Goal: Find contact information: Find contact information

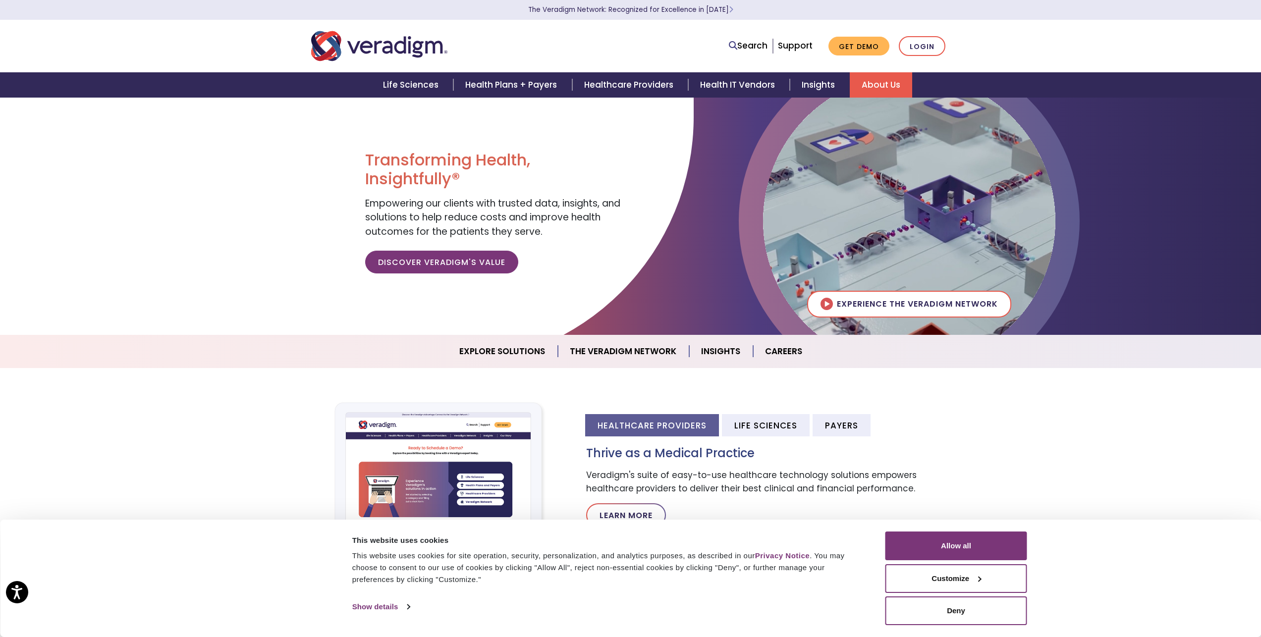
click at [885, 79] on link "About Us" at bounding box center [880, 84] width 62 height 25
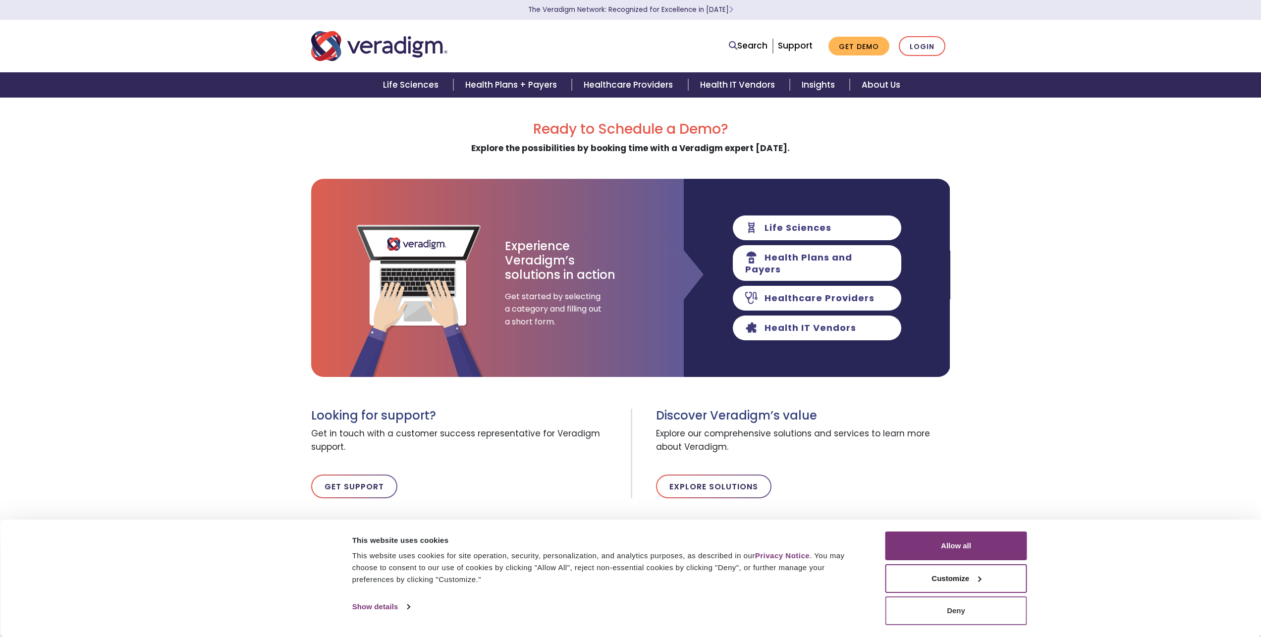
click at [983, 614] on button "Deny" at bounding box center [956, 610] width 142 height 29
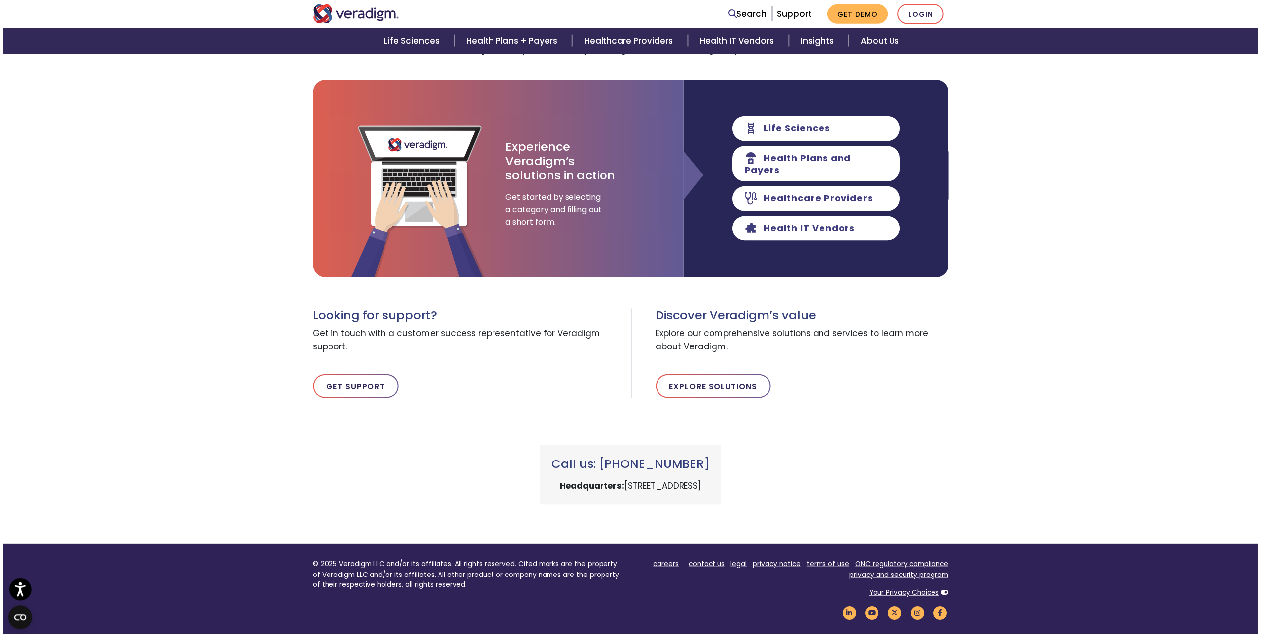
scroll to position [99, 0]
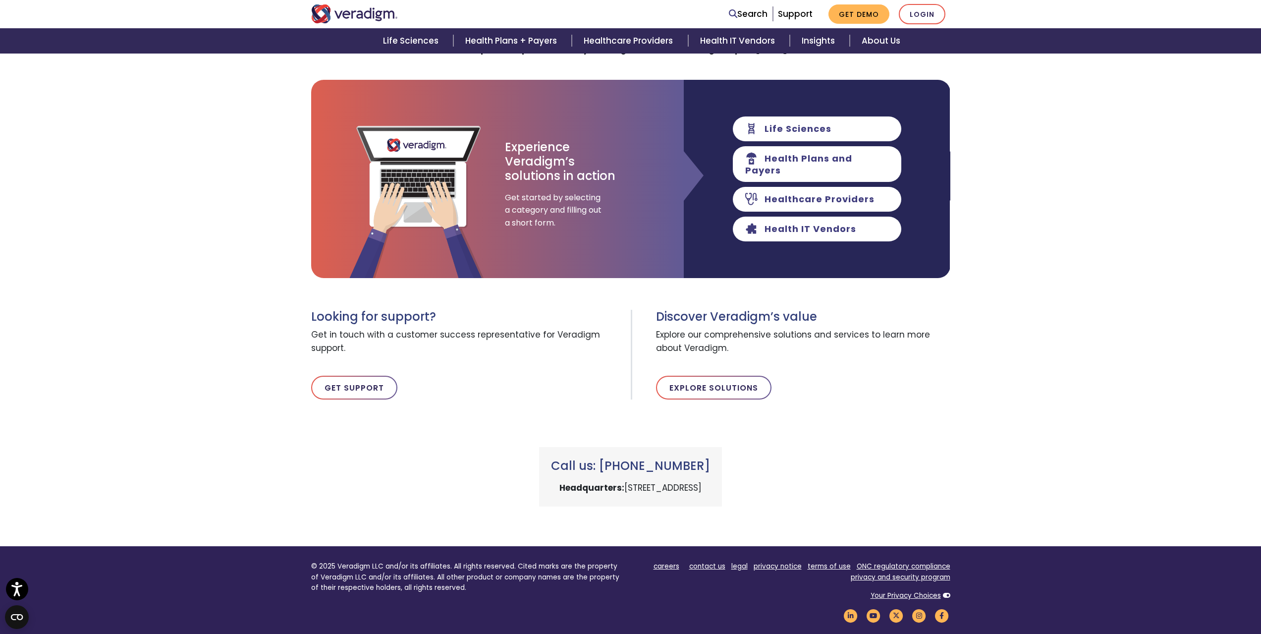
drag, startPoint x: 563, startPoint y: 487, endPoint x: 768, endPoint y: 483, distance: 205.6
click at [722, 483] on div "Call us: +1 (800) 877-5678 Headquarters: 222 W Merchandise Mart Plaza, Chicago,…" at bounding box center [630, 476] width 183 height 59
click at [710, 488] on p "Headquarters: 222 W Merchandise Mart Plaza, Chicago, IL 60654" at bounding box center [630, 487] width 159 height 13
click at [710, 486] on p "Headquarters: 222 W Merchandise Mart Plaza, Chicago, IL 60654" at bounding box center [630, 487] width 159 height 13
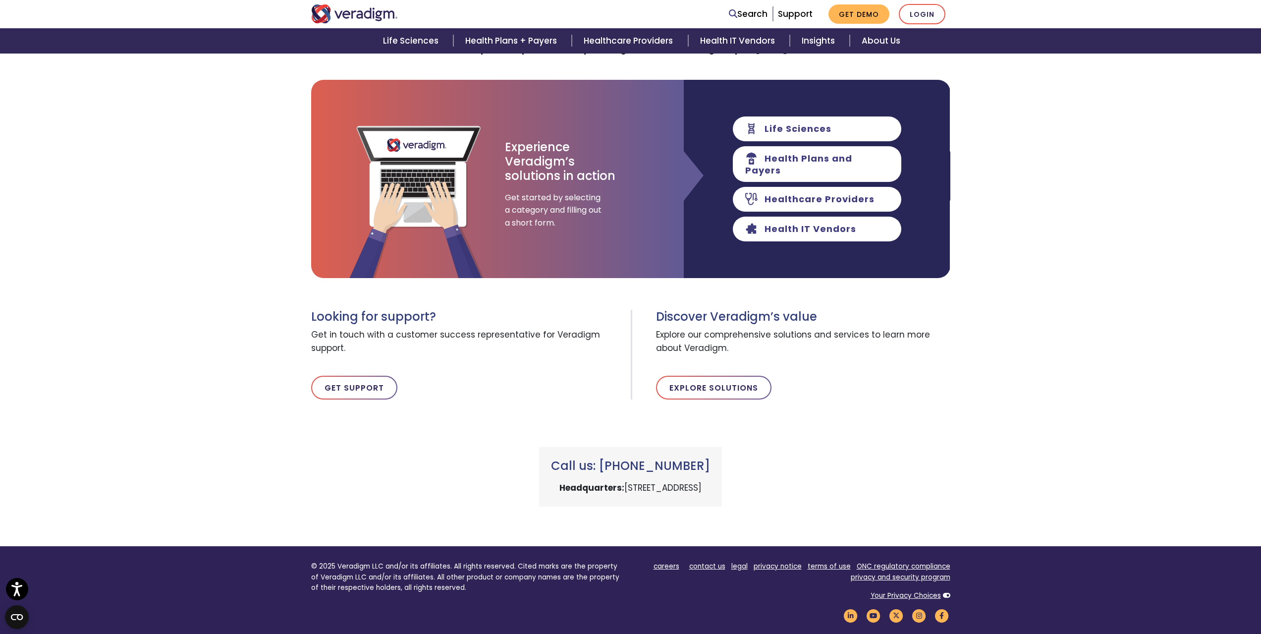
drag, startPoint x: 764, startPoint y: 488, endPoint x: 561, endPoint y: 484, distance: 203.6
click at [561, 484] on p "Headquarters: 222 W Merchandise Mart Plaza, Chicago, IL 60654" at bounding box center [630, 487] width 159 height 13
copy p "222 W Merchandise Mart Plaza, Chicago, IL 60654"
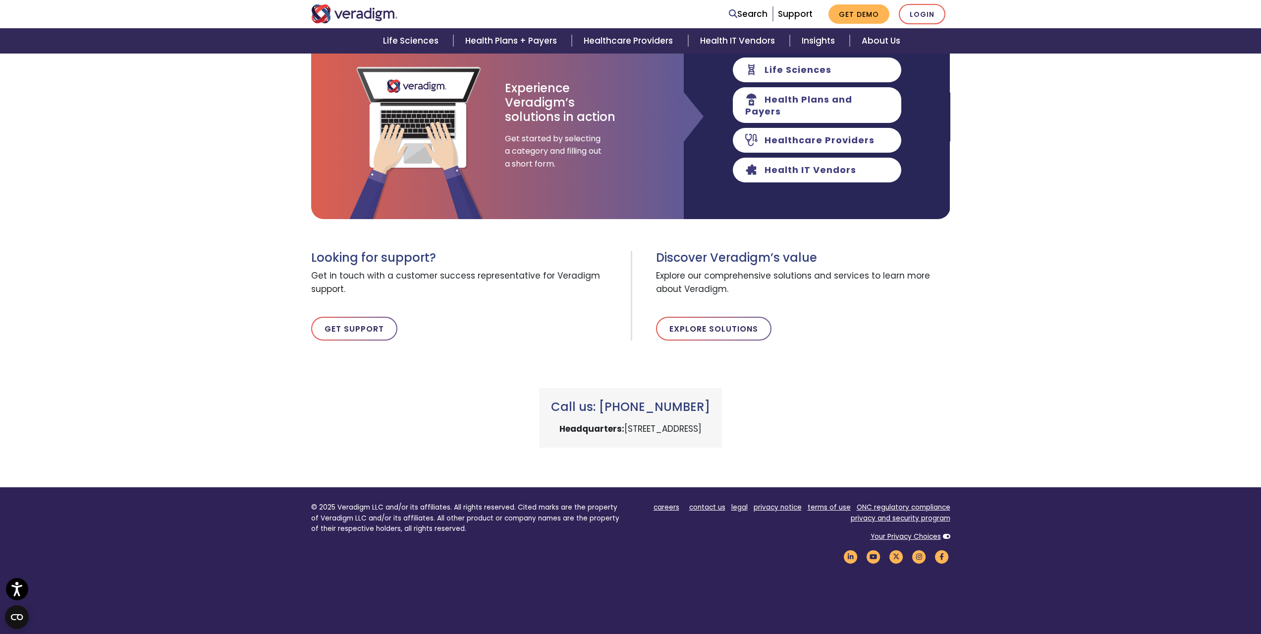
scroll to position [223, 0]
